Goal: Task Accomplishment & Management: Manage account settings

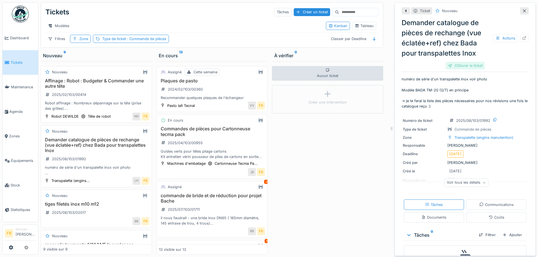
click at [264, 65] on div "Clôturer le ticket" at bounding box center [464, 66] width 39 height 8
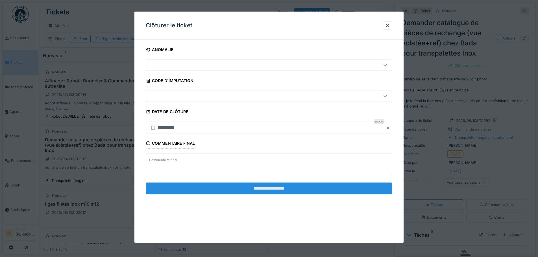
click at [264, 111] on input "**********" at bounding box center [269, 189] width 246 height 12
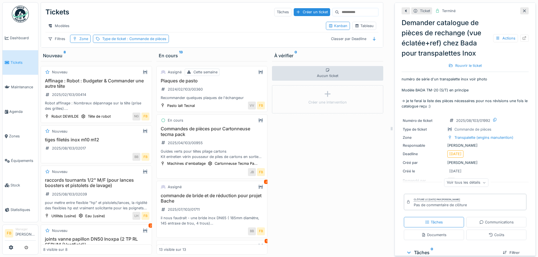
click at [478, 181] on div "Voir tous les détails" at bounding box center [466, 183] width 44 height 8
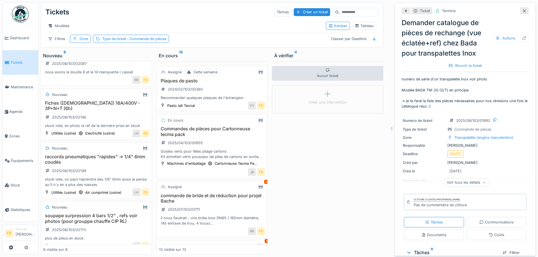
scroll to position [257, 0]
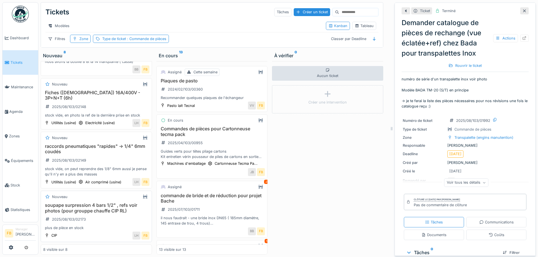
click at [109, 203] on h3 "soupape surpression 4 bars 1/2" , refs voir photos (pour grouppe chauffe CIP RL)" at bounding box center [96, 208] width 106 height 11
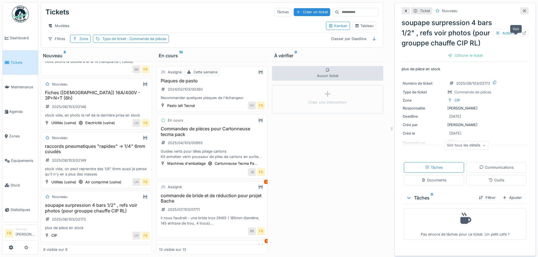
click at [522, 35] on icon at bounding box center [524, 33] width 5 height 4
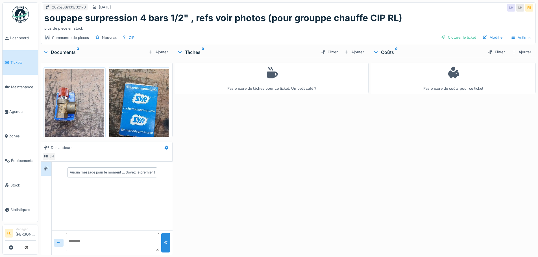
click at [139, 98] on img at bounding box center [139, 108] width 60 height 79
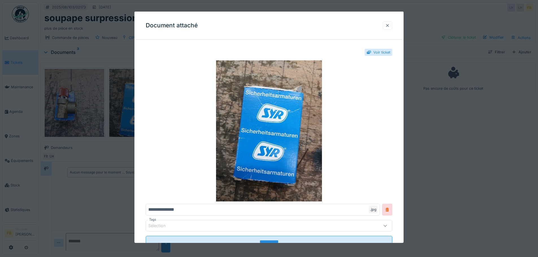
drag, startPoint x: 391, startPoint y: 26, endPoint x: 386, endPoint y: 26, distance: 4.5
click at [389, 26] on div at bounding box center [387, 25] width 5 height 5
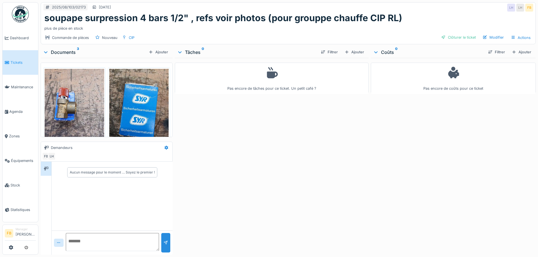
click at [78, 104] on img at bounding box center [75, 108] width 60 height 79
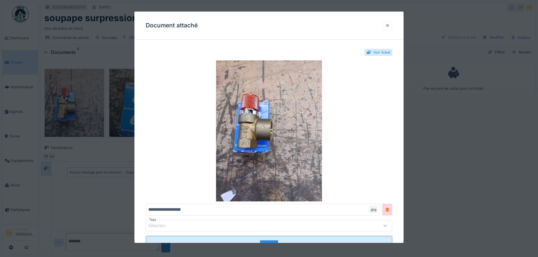
click at [395, 24] on div "Document attaché" at bounding box center [268, 26] width 269 height 28
click at [390, 22] on div at bounding box center [387, 25] width 10 height 8
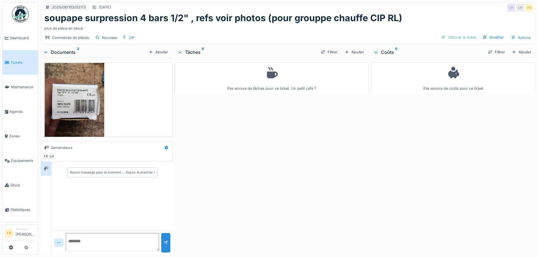
scroll to position [110, 0]
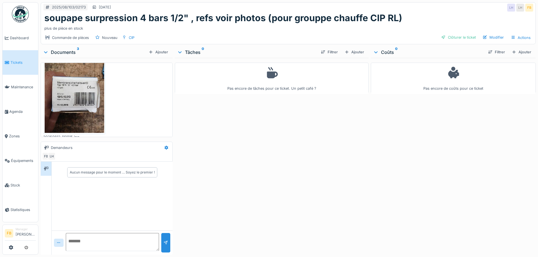
click at [65, 106] on img at bounding box center [75, 92] width 60 height 79
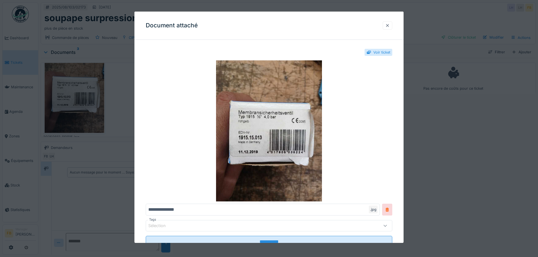
click at [389, 25] on div at bounding box center [387, 25] width 5 height 5
